Goal: Task Accomplishment & Management: Use online tool/utility

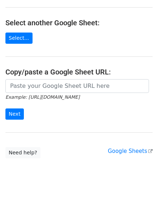
scroll to position [128, 0]
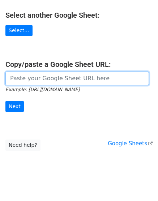
click at [32, 76] on input "url" at bounding box center [76, 78] width 143 height 14
paste input "[URL][DOMAIN_NAME]"
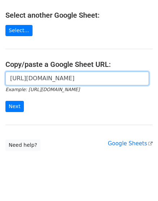
scroll to position [0, 167]
type input "[URL][DOMAIN_NAME]"
click at [5, 101] on input "Next" at bounding box center [14, 106] width 18 height 11
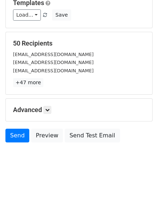
scroll to position [80, 0]
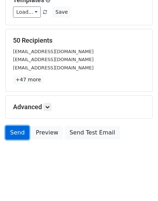
click at [14, 131] on link "Send" at bounding box center [17, 133] width 24 height 14
